Goal: Transaction & Acquisition: Subscribe to service/newsletter

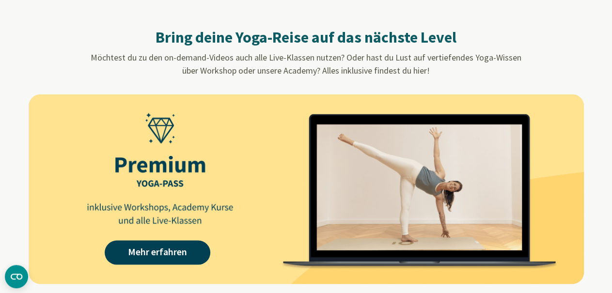
scroll to position [908, 0]
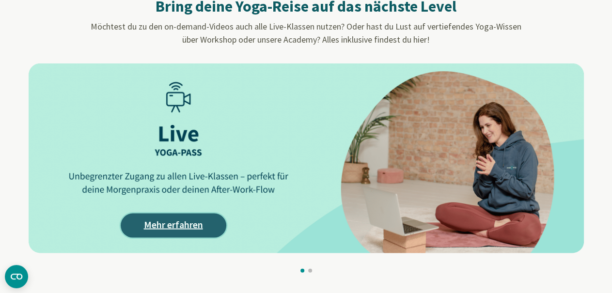
click at [165, 222] on link "Mehr erfahren" at bounding box center [174, 225] width 106 height 24
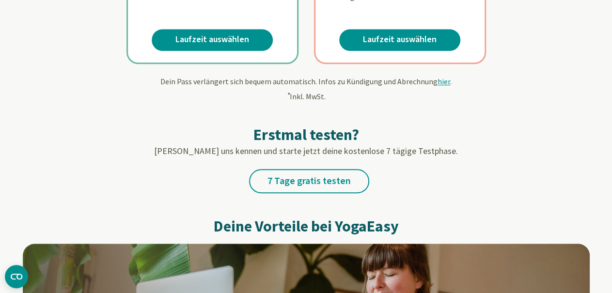
scroll to position [454, 0]
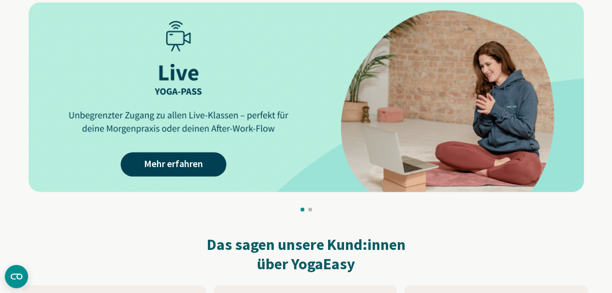
scroll to position [1059, 0]
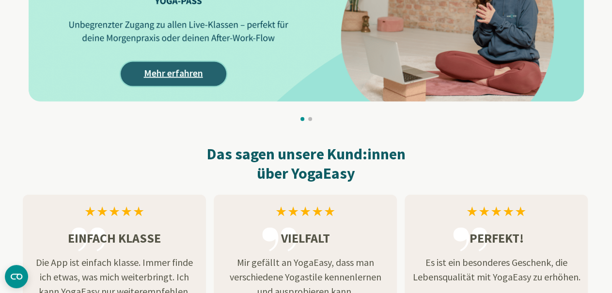
click at [157, 76] on link "Mehr erfahren" at bounding box center [174, 74] width 106 height 24
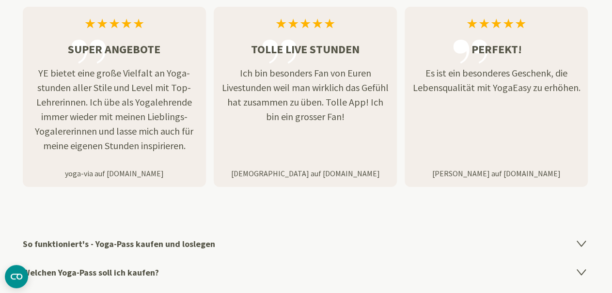
scroll to position [1664, 0]
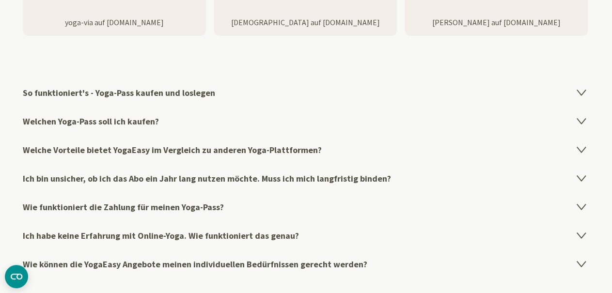
click at [582, 90] on icon at bounding box center [581, 92] width 8 height 5
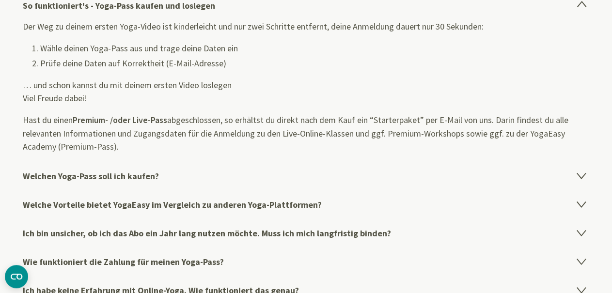
scroll to position [1815, 0]
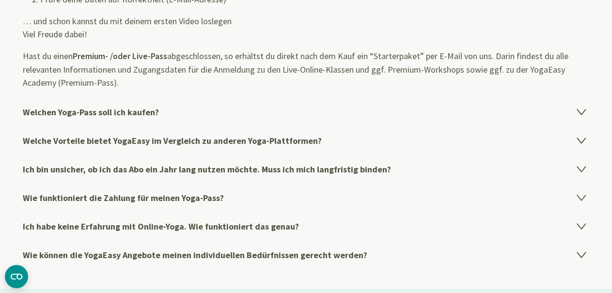
click at [580, 110] on icon at bounding box center [581, 112] width 8 height 5
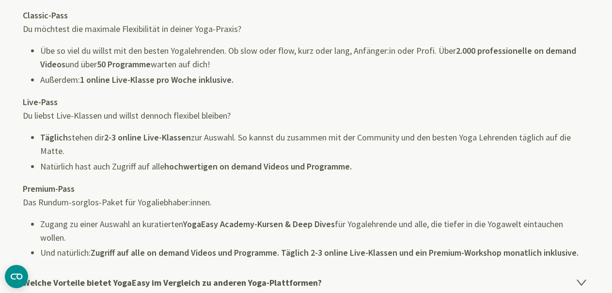
scroll to position [1824, 0]
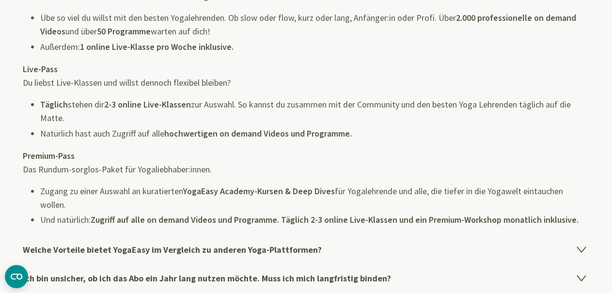
click at [582, 248] on icon at bounding box center [581, 249] width 8 height 5
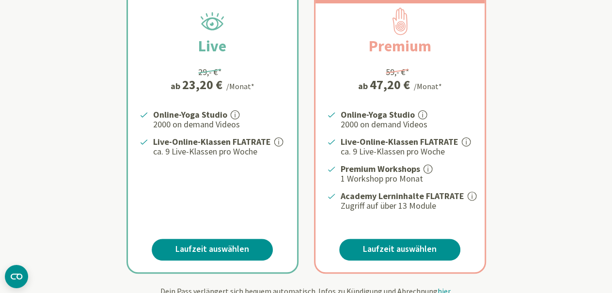
scroll to position [151, 0]
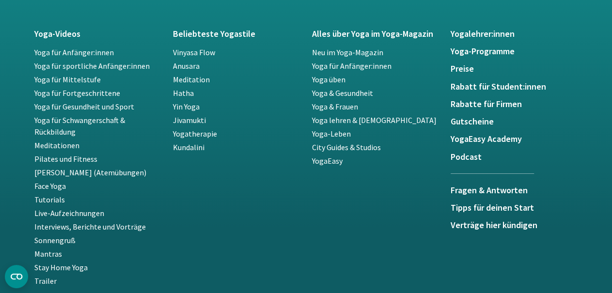
scroll to position [1815, 0]
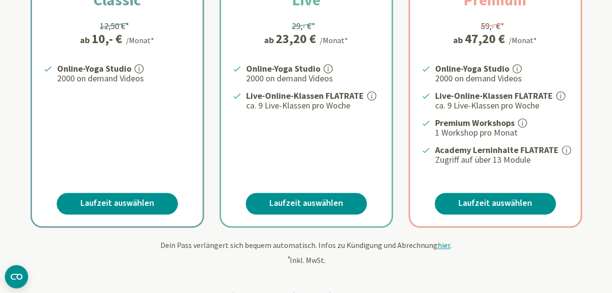
scroll to position [303, 0]
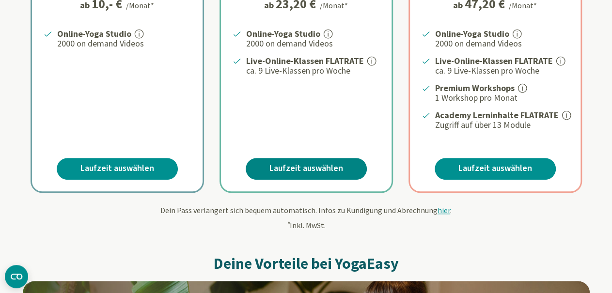
click at [293, 166] on link "Laufzeit auswählen" at bounding box center [306, 169] width 121 height 22
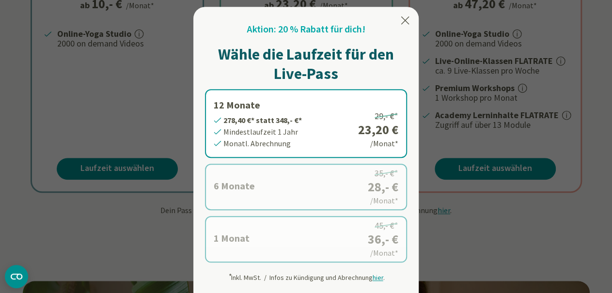
click at [407, 20] on icon at bounding box center [405, 21] width 12 height 12
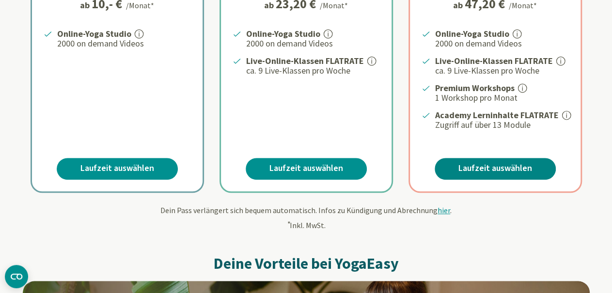
click at [477, 162] on link "Laufzeit auswählen" at bounding box center [495, 169] width 121 height 22
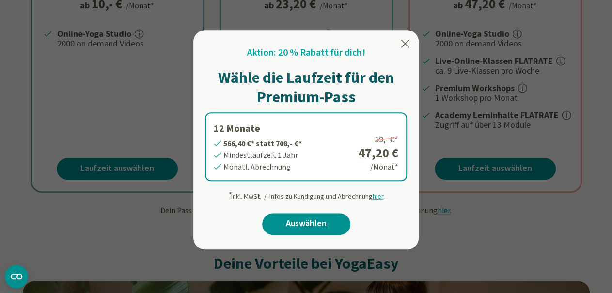
click at [404, 39] on icon at bounding box center [405, 44] width 12 height 12
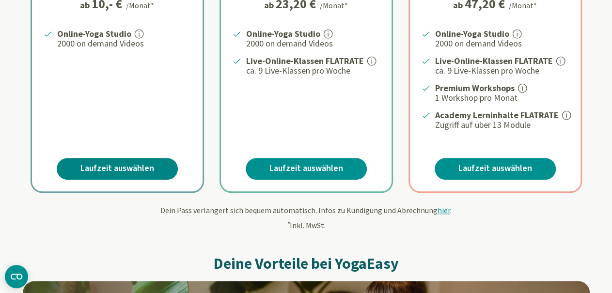
click at [108, 168] on link "Laufzeit auswählen" at bounding box center [117, 169] width 121 height 22
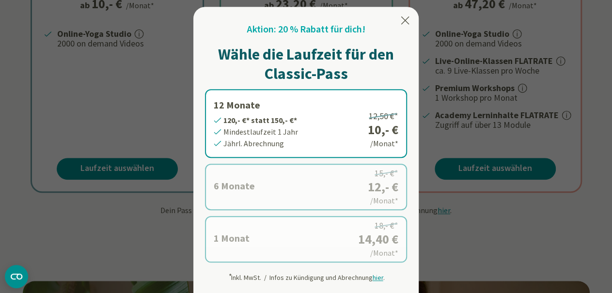
click at [128, 222] on div at bounding box center [306, 146] width 612 height 293
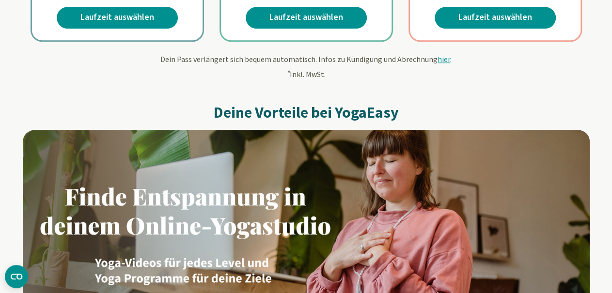
scroll to position [0, 0]
